Goal: Find specific page/section: Find specific page/section

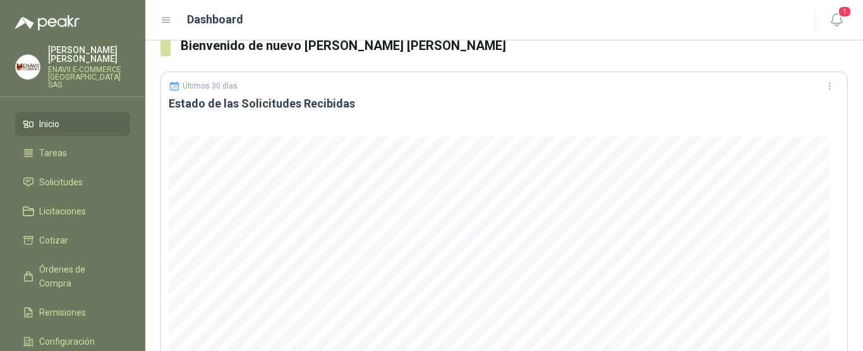
scroll to position [20, 0]
click at [831, 15] on icon "button" at bounding box center [837, 20] width 16 height 16
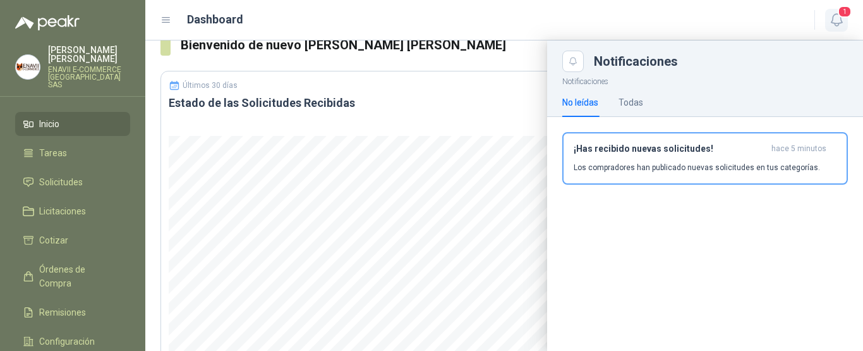
click at [831, 15] on icon "button" at bounding box center [837, 20] width 16 height 16
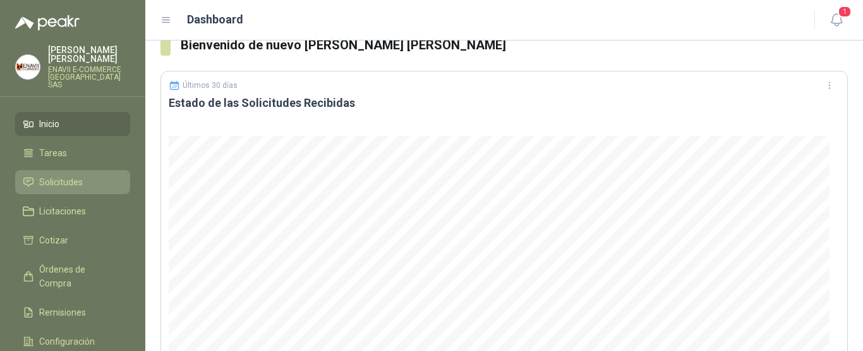
click at [77, 175] on span "Solicitudes" at bounding box center [61, 182] width 44 height 14
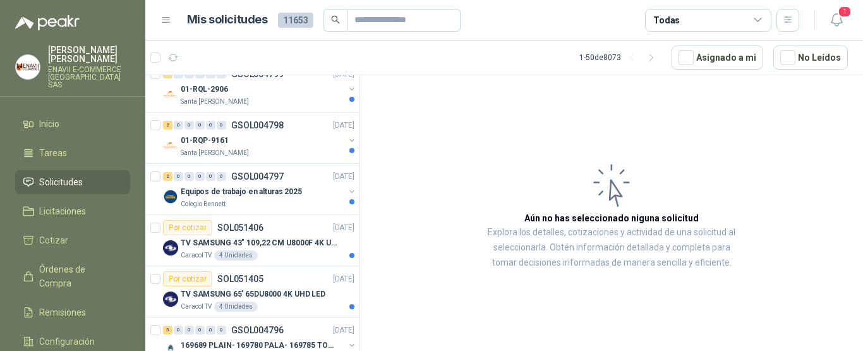
scroll to position [1232, 0]
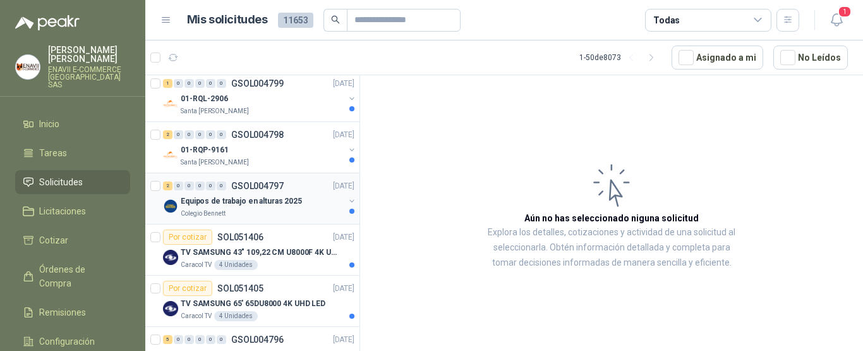
click at [294, 200] on p "Equipos de trabajo en alturas 2025" at bounding box center [241, 201] width 121 height 12
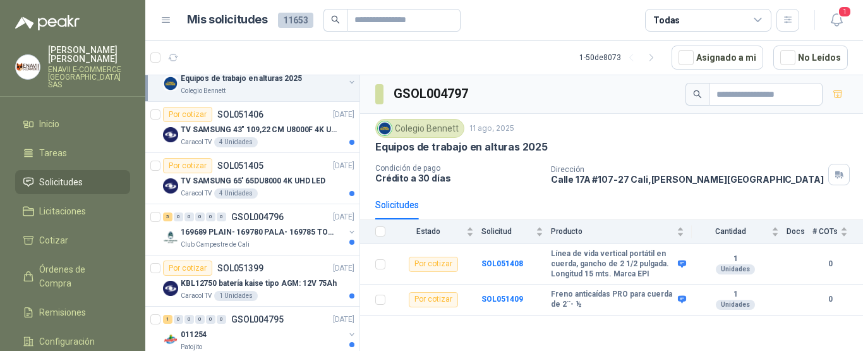
scroll to position [1356, 0]
click at [281, 133] on p "TV SAMSUNG 43" 109,22 CM U8000F 4K UHD" at bounding box center [259, 129] width 157 height 12
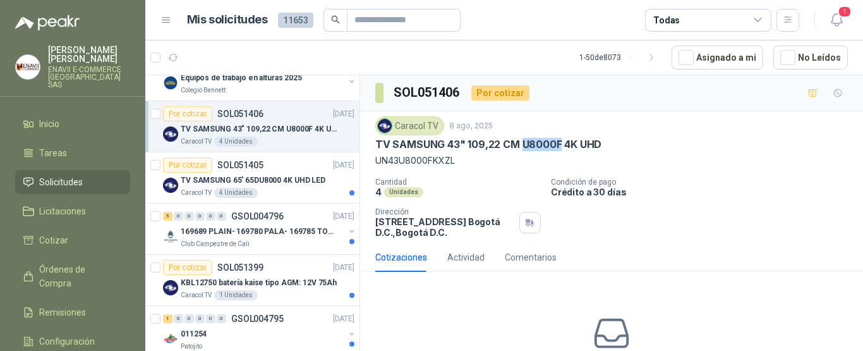
drag, startPoint x: 559, startPoint y: 141, endPoint x: 522, endPoint y: 141, distance: 36.6
click at [522, 141] on p "TV SAMSUNG 43" 109,22 CM U8000F 4K UHD" at bounding box center [488, 144] width 226 height 13
copy p "U8000F"
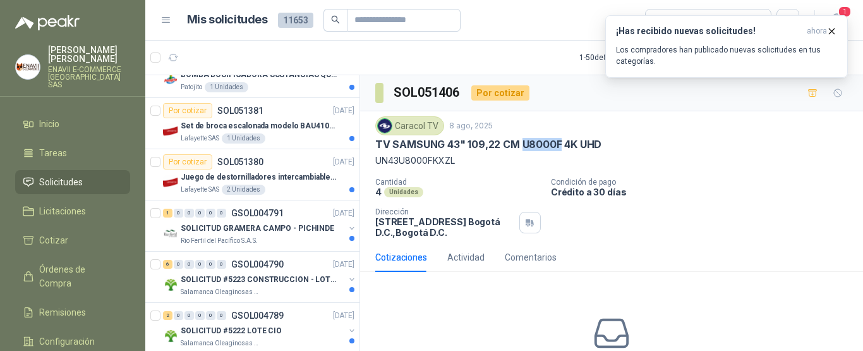
scroll to position [1820, 0]
